Goal: Information Seeking & Learning: Learn about a topic

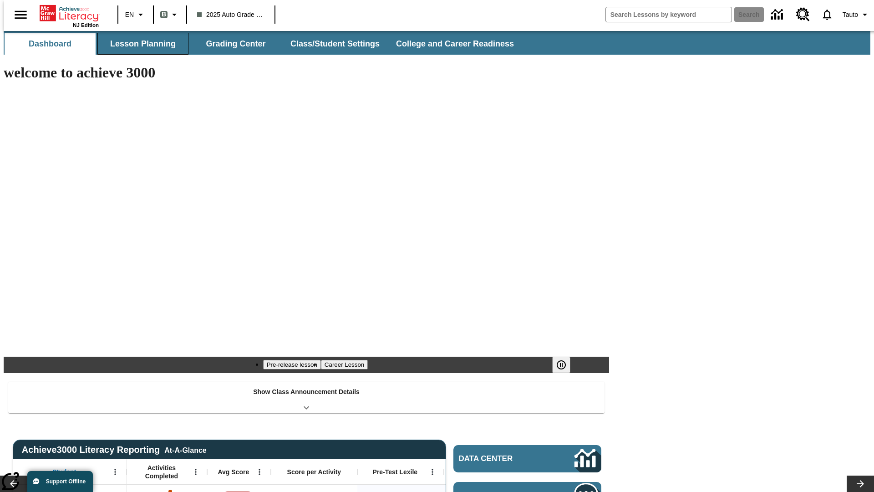
click at [139, 44] on button "Lesson Planning" at bounding box center [142, 44] width 91 height 22
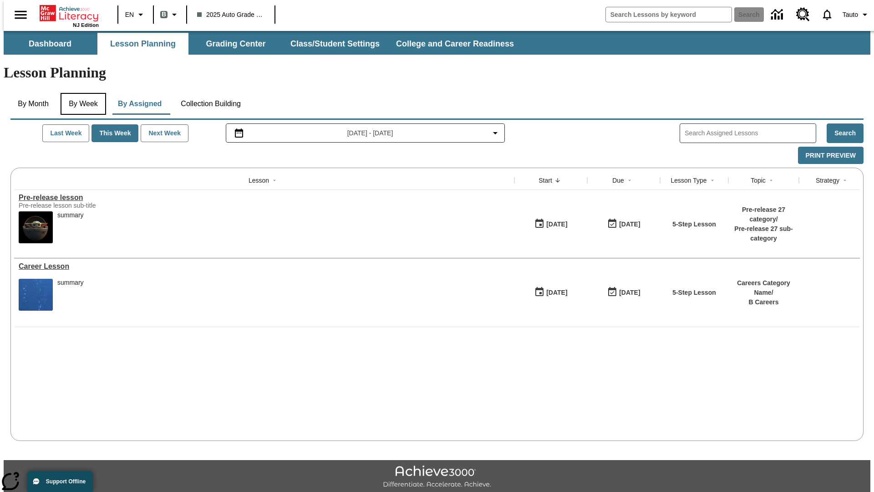
click at [81, 93] on button "By Week" at bounding box center [84, 104] width 46 height 22
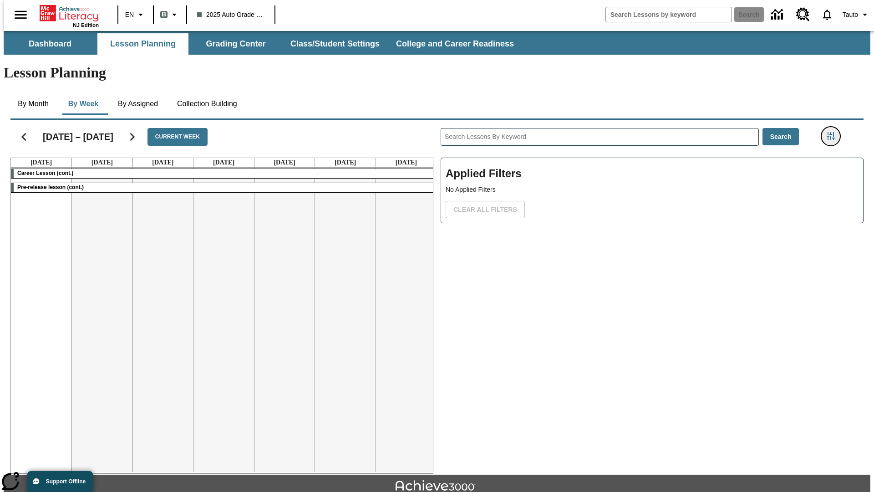
click at [834, 132] on icon "Filters Side menu" at bounding box center [831, 136] width 8 height 8
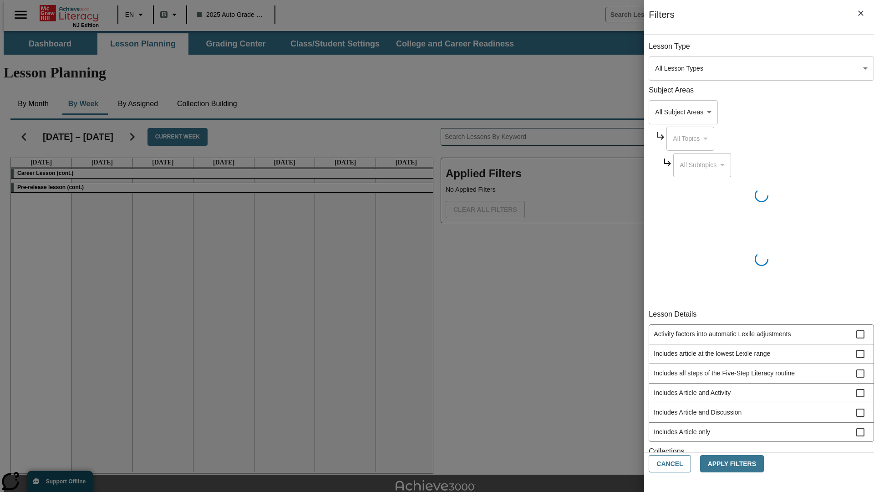
click at [656, 68] on body "Skip to main content NJ Edition EN B 2025 Auto Grade 1 B Search 0 Tauto Dashboa…" at bounding box center [437, 282] width 867 height 502
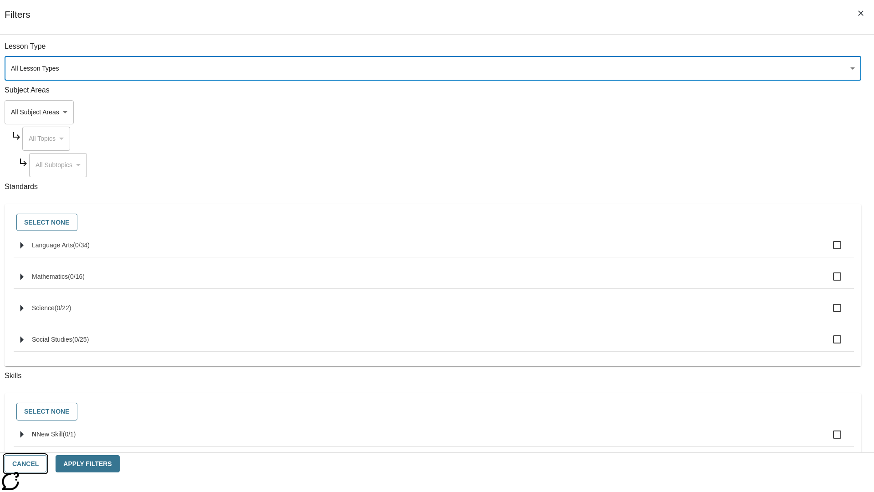
click at [46, 463] on button "Cancel" at bounding box center [26, 464] width 42 height 18
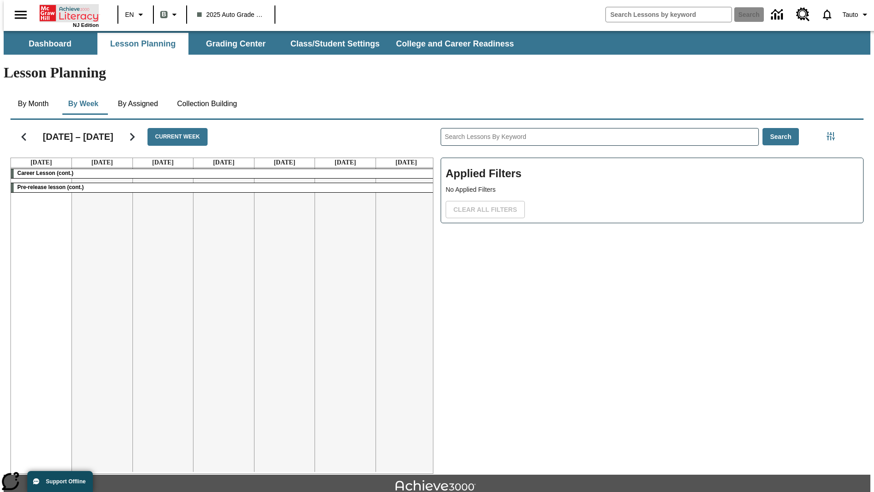
click at [66, 12] on icon "Home" at bounding box center [70, 13] width 61 height 18
